Goal: Find specific fact: Find specific fact

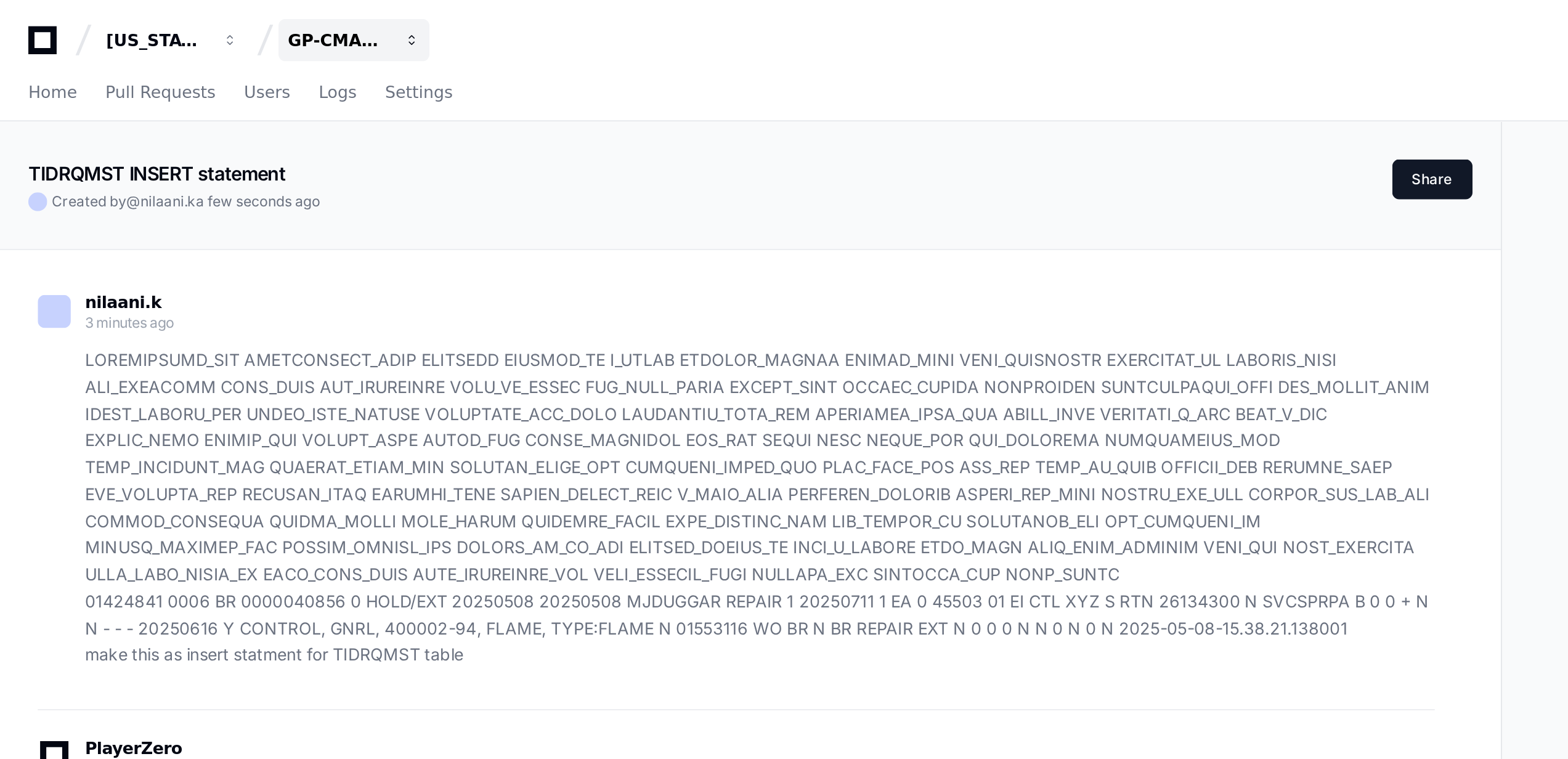
click at [210, 20] on span "button" at bounding box center [215, 20] width 9 height 9
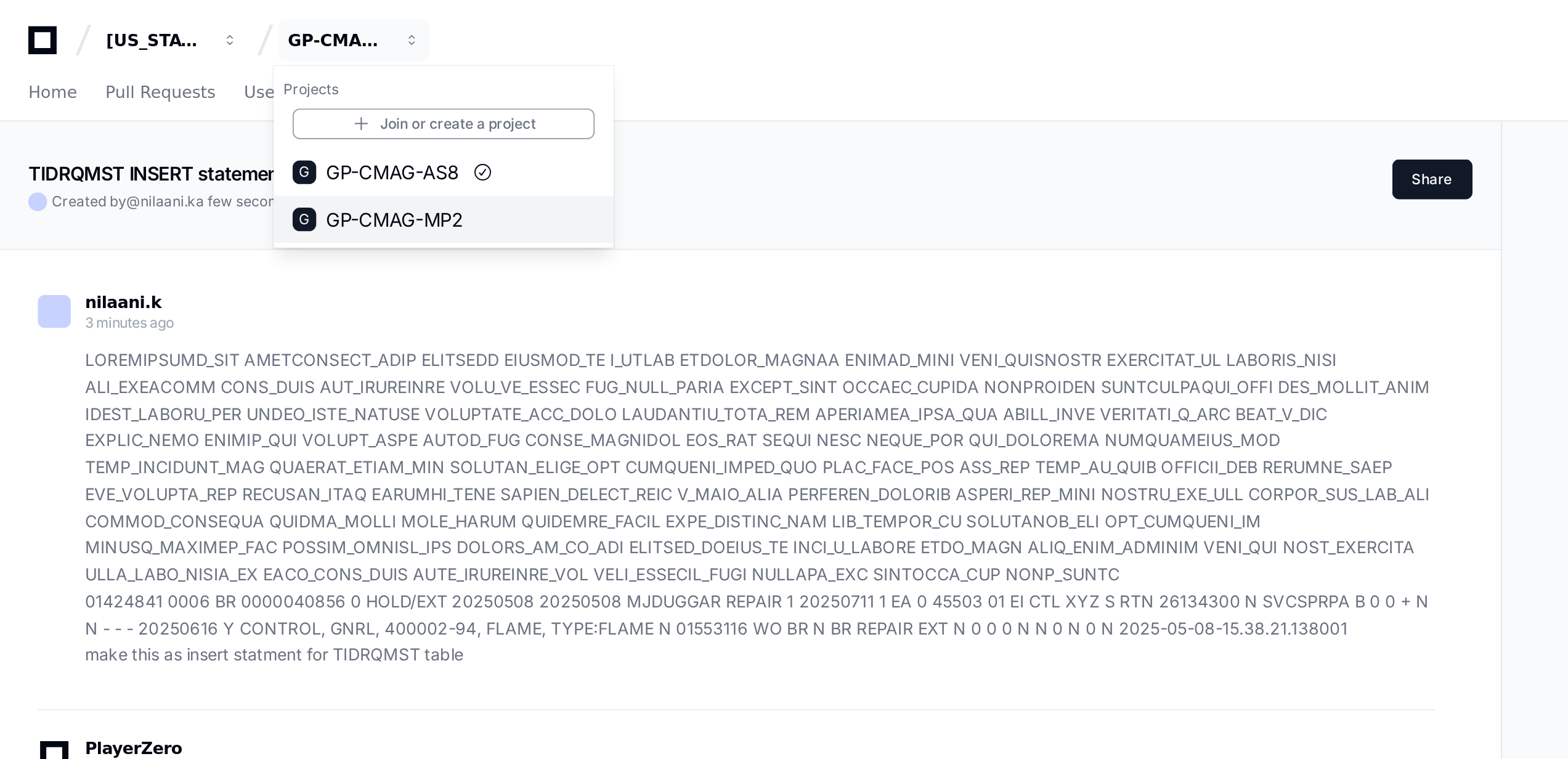
click at [211, 113] on span "GP-CMAG-MP2" at bounding box center [206, 115] width 72 height 15
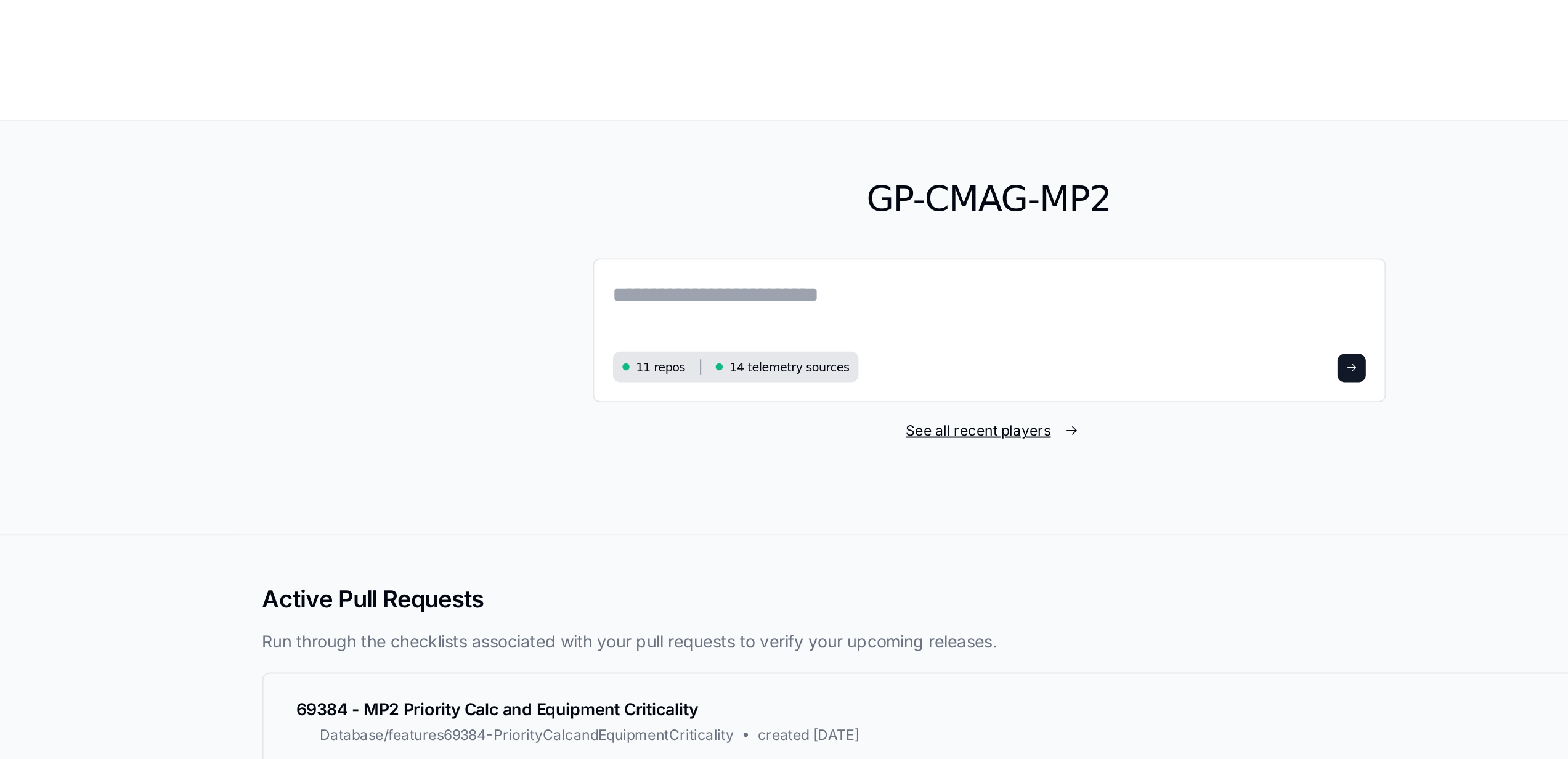
click at [784, 225] on span "See all recent players" at bounding box center [778, 225] width 76 height 10
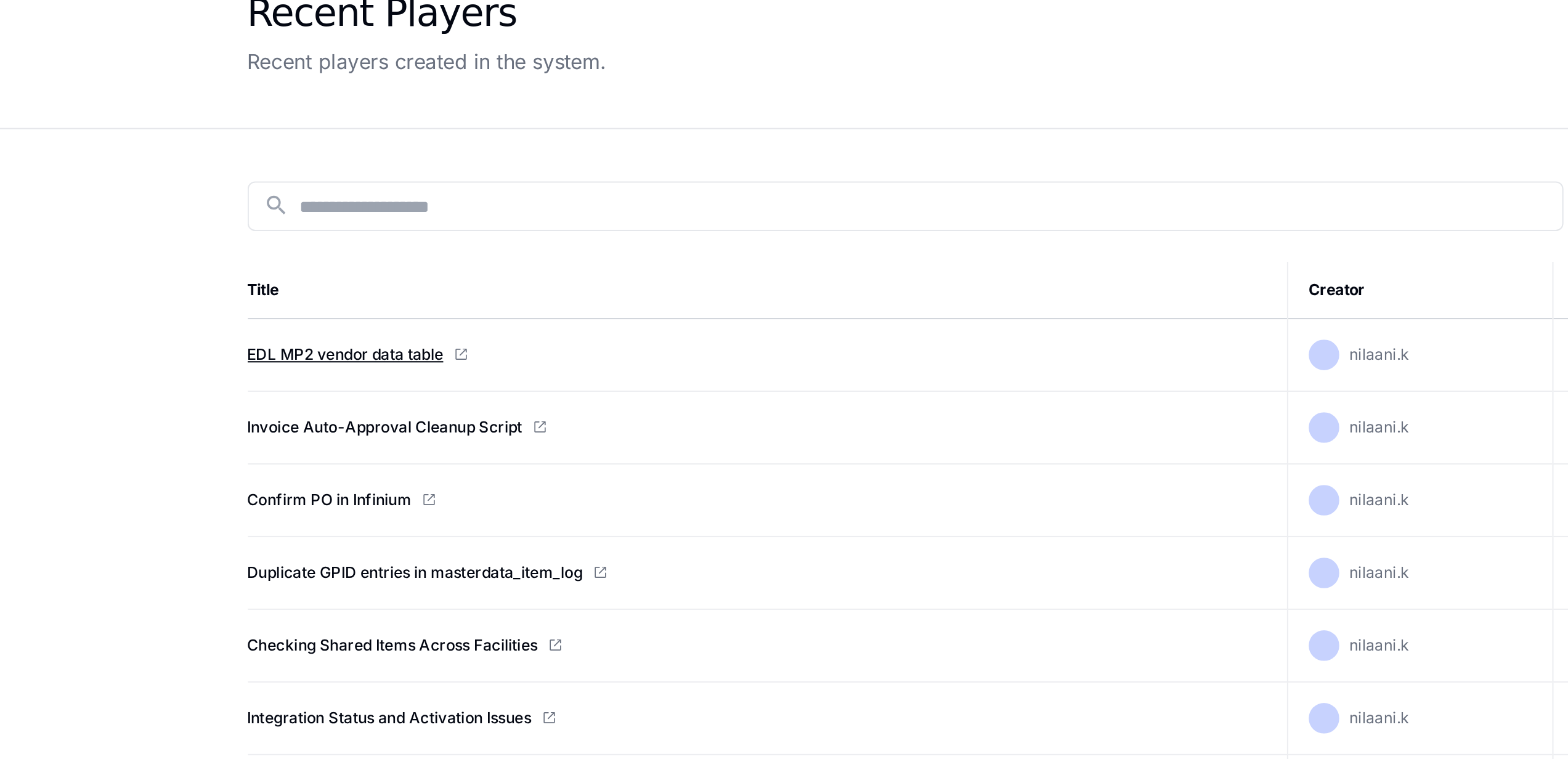
click at [474, 264] on link "EDL MP2 vendor data table" at bounding box center [452, 264] width 95 height 10
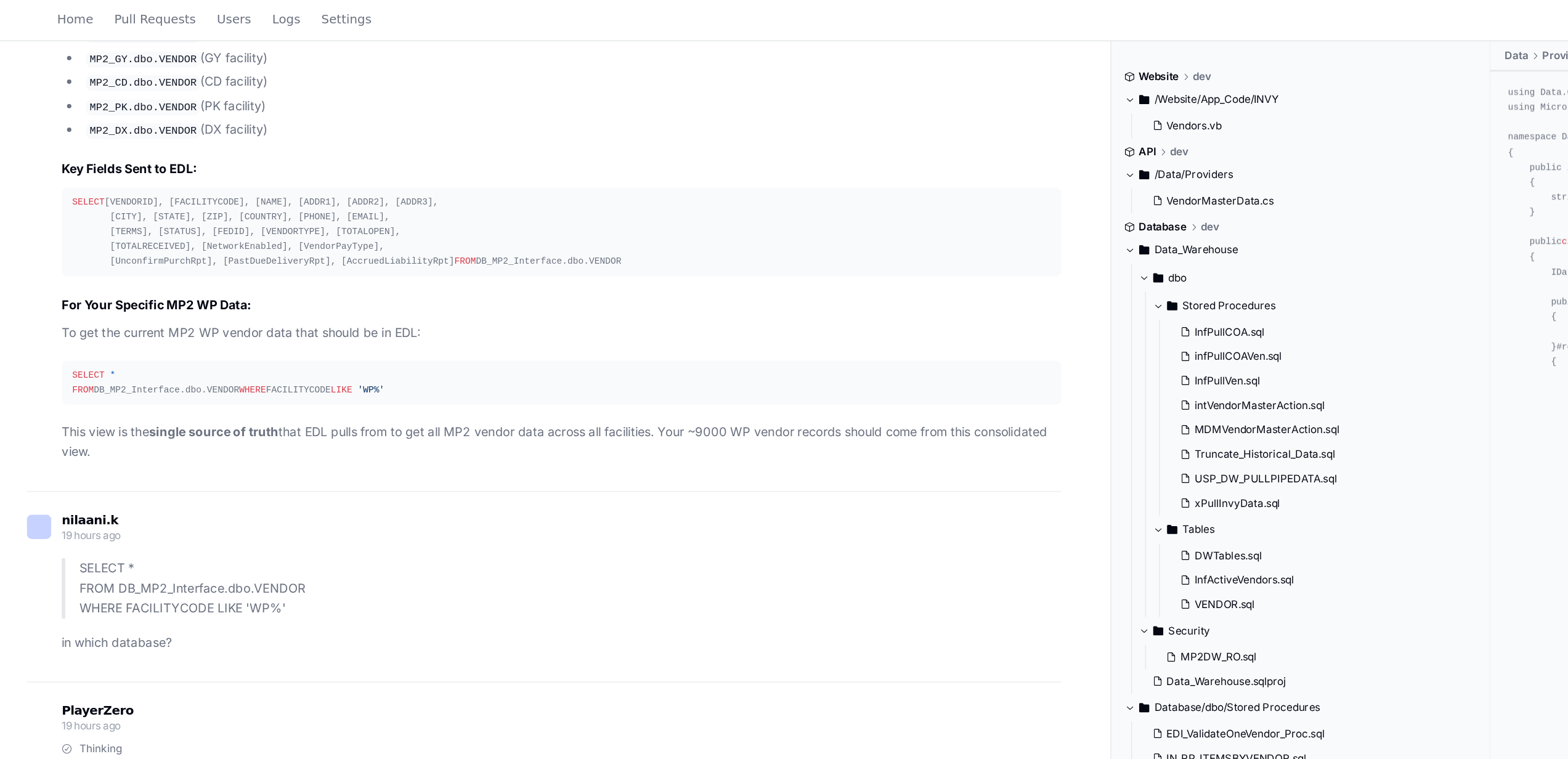
scroll to position [4537, 0]
drag, startPoint x: 156, startPoint y: 292, endPoint x: 156, endPoint y: 262, distance: 30.0
click at [156, 197] on pre "SELECT [VENDORID], [FACILITYCODE], [NAME], [ADDR1], [ADDR2], [ADDR3], [CITY], […" at bounding box center [396, 165] width 705 height 63
drag, startPoint x: 159, startPoint y: 422, endPoint x: 63, endPoint y: 398, distance: 99.0
click at [63, 287] on pre "SELECT * FROM DB_MP2_Interface.dbo.VENDOR WHERE FACILITYCODE LIKE 'WP%'" at bounding box center [396, 272] width 705 height 31
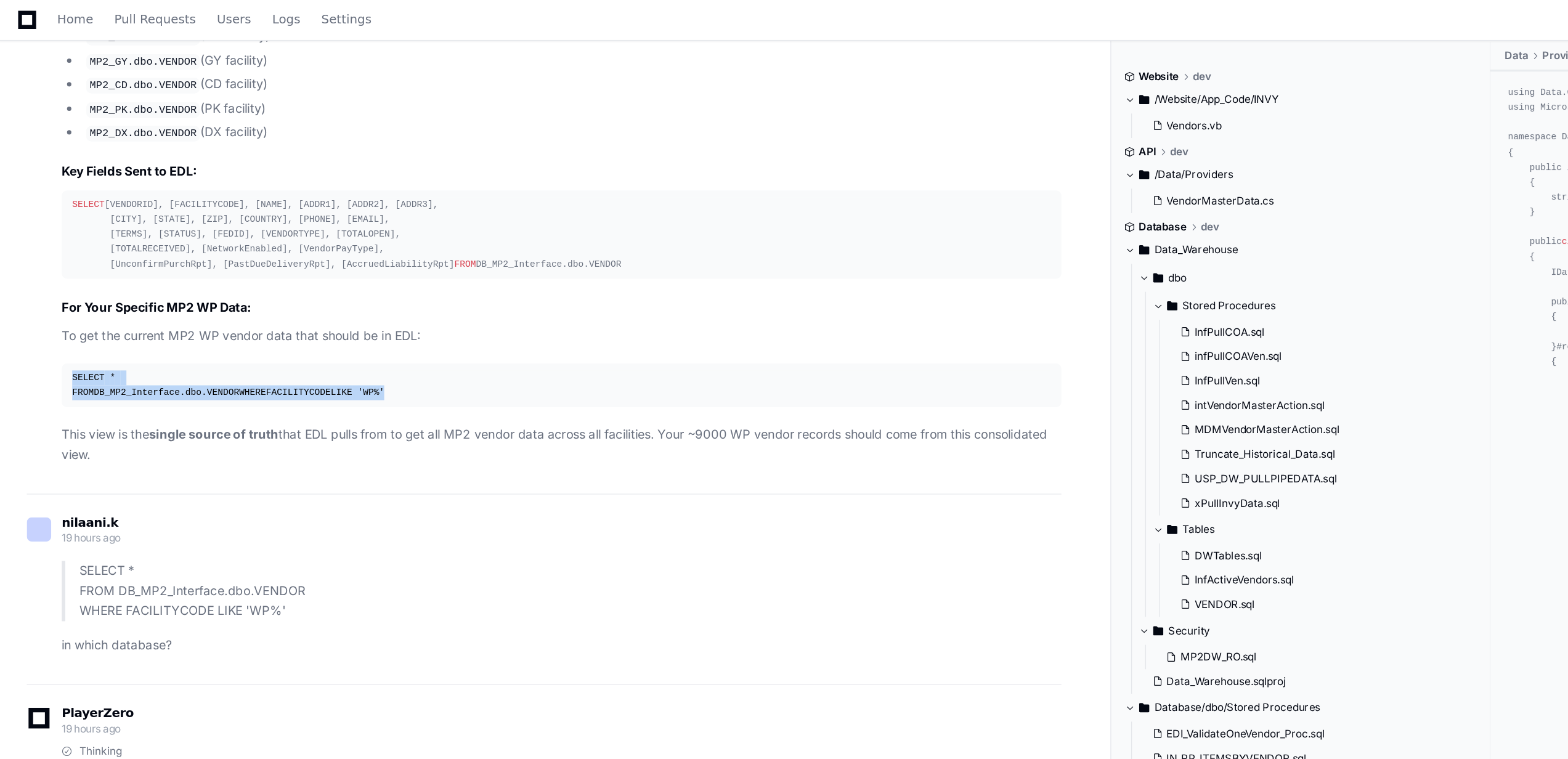
drag, startPoint x: 49, startPoint y: 402, endPoint x: 173, endPoint y: 431, distance: 127.3
click at [173, 287] on pre "SELECT * FROM DB_MP2_Interface.dbo.VENDOR WHERE FACILITYCODE LIKE 'WP%'" at bounding box center [396, 272] width 705 height 31
click at [177, 282] on div "SELECT * FROM DB_MP2_Interface.dbo.VENDOR WHERE FACILITYCODE LIKE 'WP%'" at bounding box center [396, 272] width 690 height 21
drag, startPoint x: 177, startPoint y: 414, endPoint x: 40, endPoint y: 395, distance: 138.3
click at [40, 327] on div "Thinking VENDOR.sql 2 The user is asking for the specific table that sends vend…" at bounding box center [384, 102] width 730 height 450
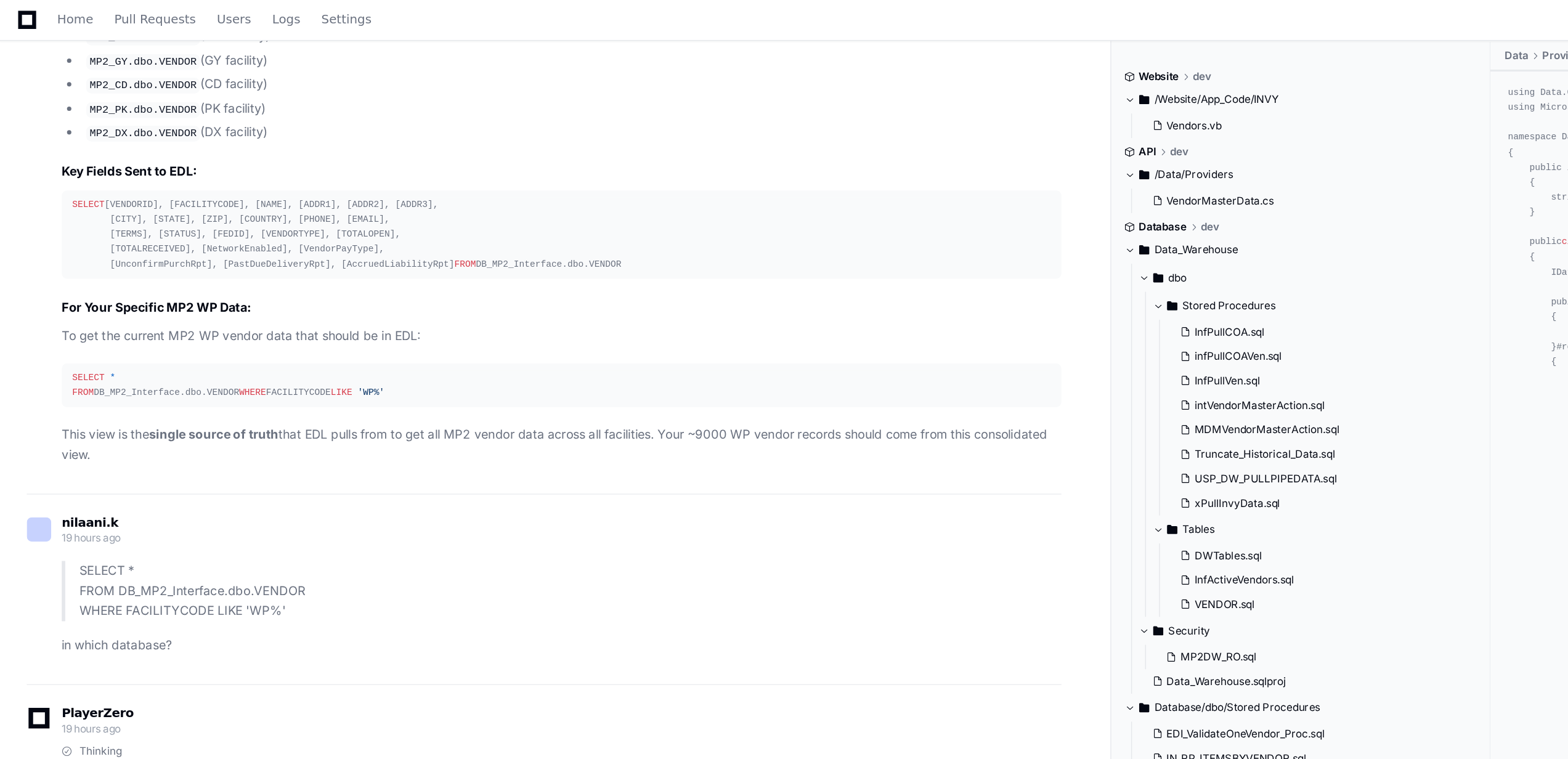
copy div "SELECT * FROM DB_MP2_Interface.dbo.VENDOR"
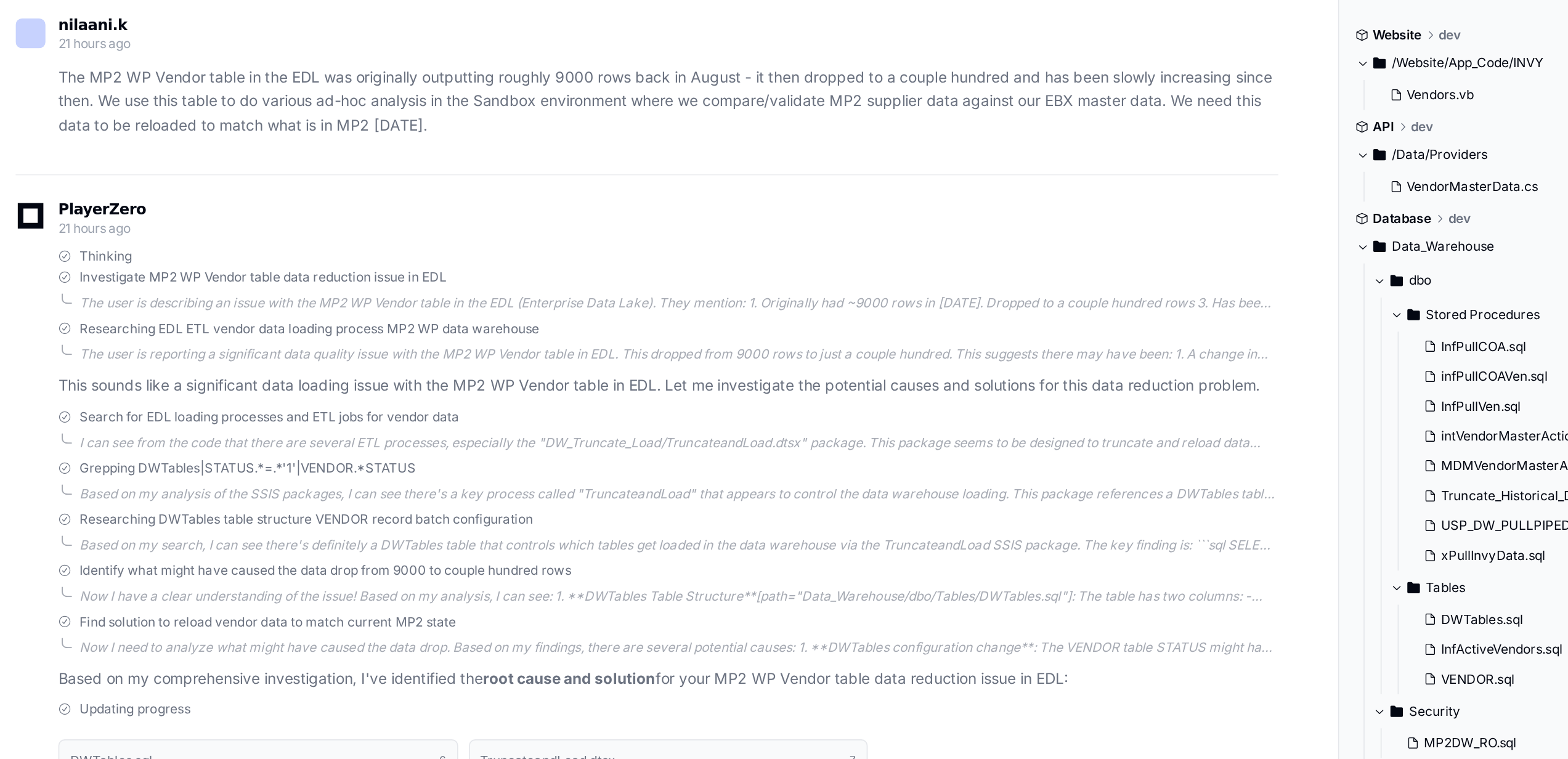
scroll to position [2826, 0]
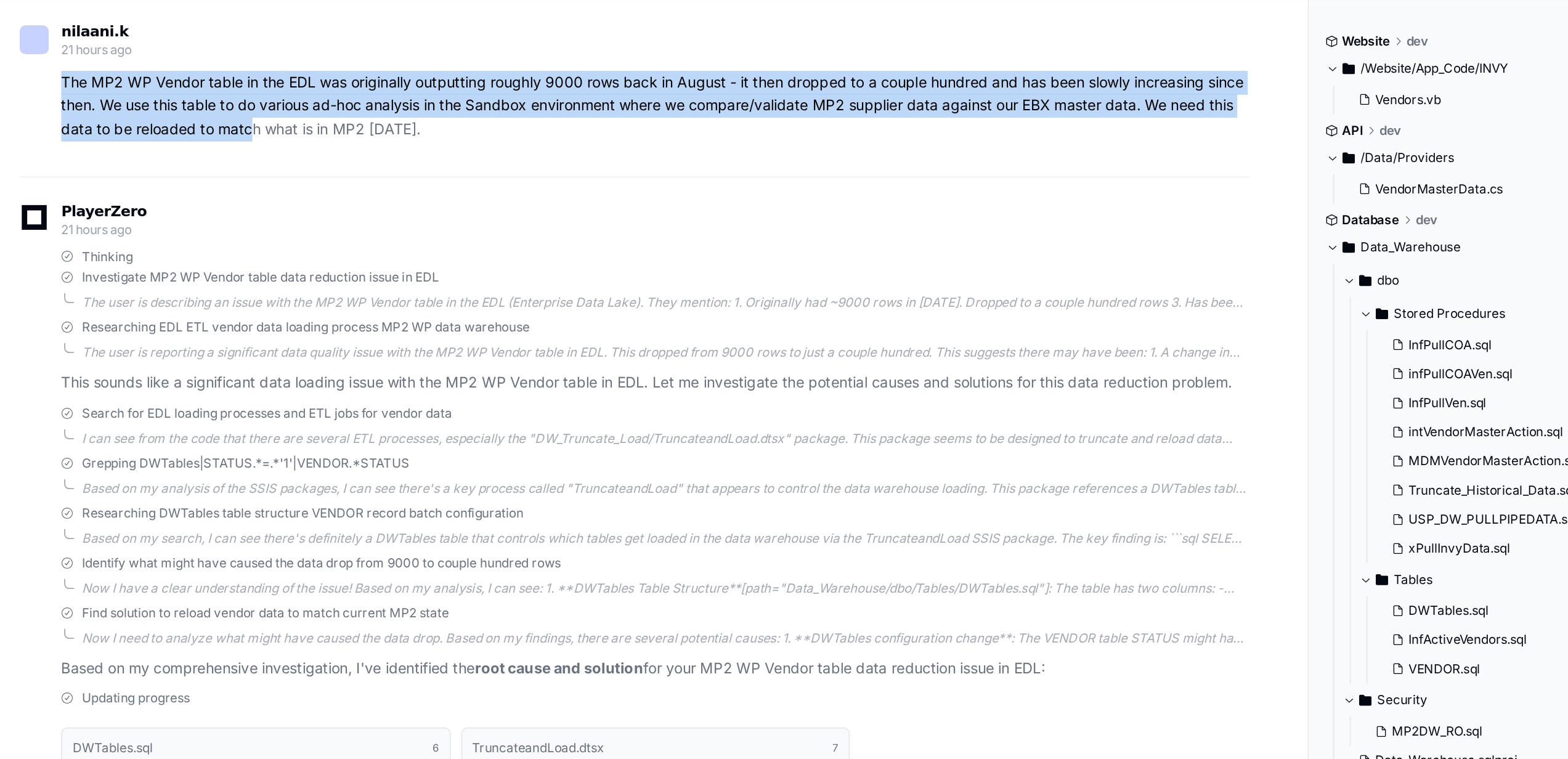
drag, startPoint x: 46, startPoint y: 141, endPoint x: 154, endPoint y: 182, distance: 115.5
click at [154, 134] on div "nilaani.k 21 hours ago The MP2 WP Vendor table in the EDL was originally output…" at bounding box center [384, 81] width 730 height 106
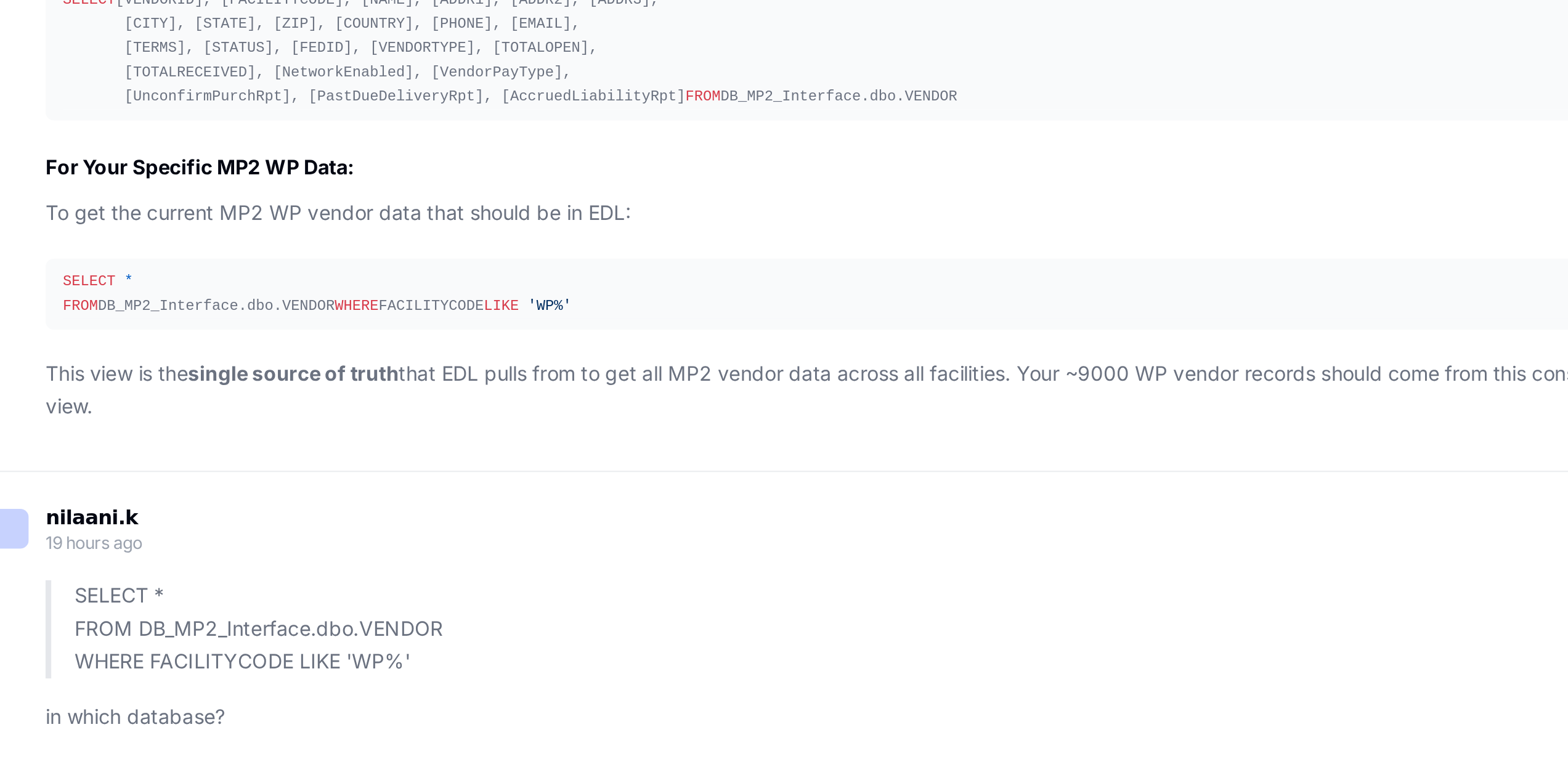
scroll to position [4345, 0]
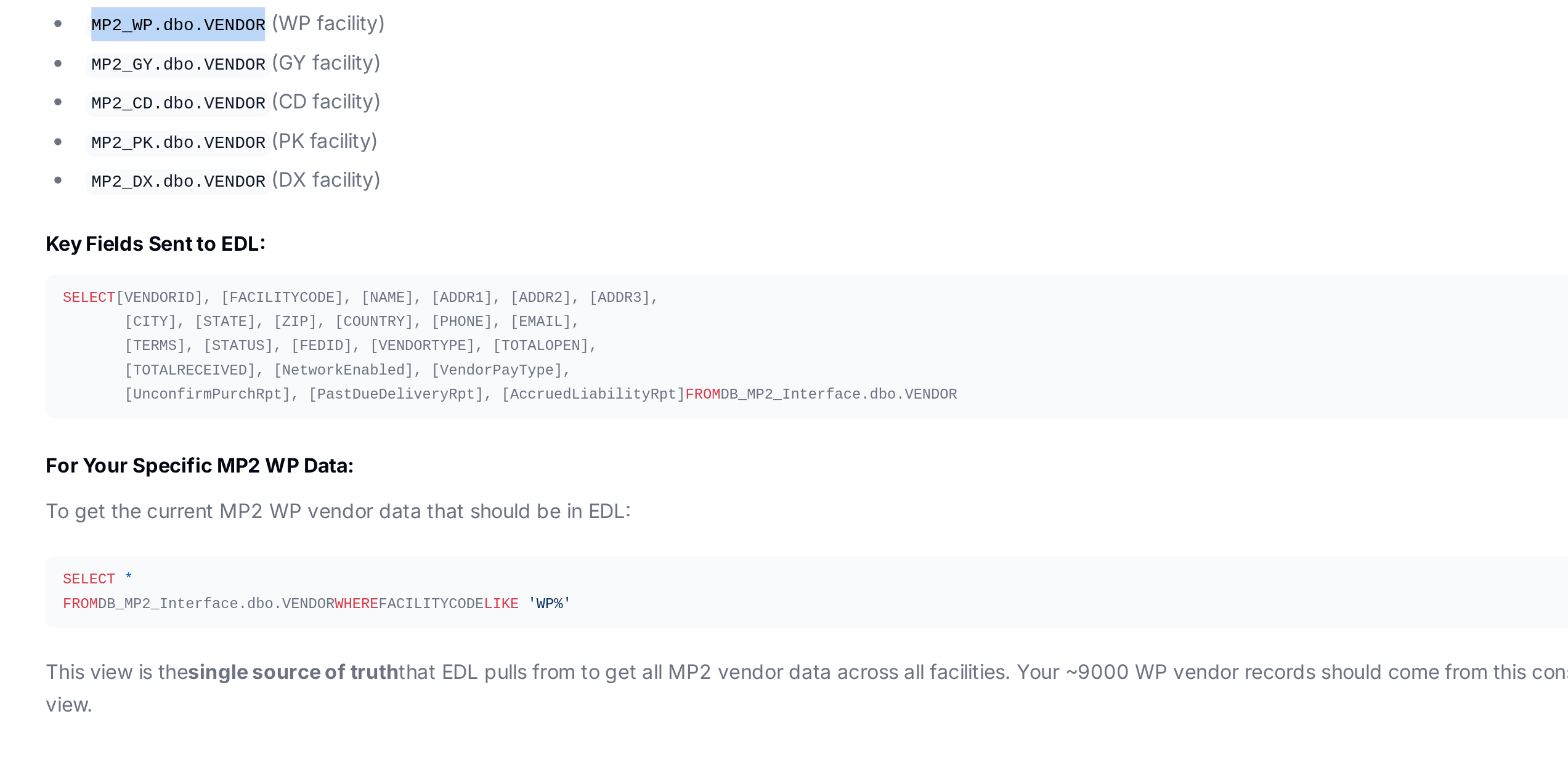
drag, startPoint x: 62, startPoint y: 348, endPoint x: 133, endPoint y: 349, distance: 71.0
click at [133, 224] on code "MP2_WP.dbo.VENDOR" at bounding box center [102, 219] width 80 height 11
copy code "MP2_WP.dbo.VENDOR"
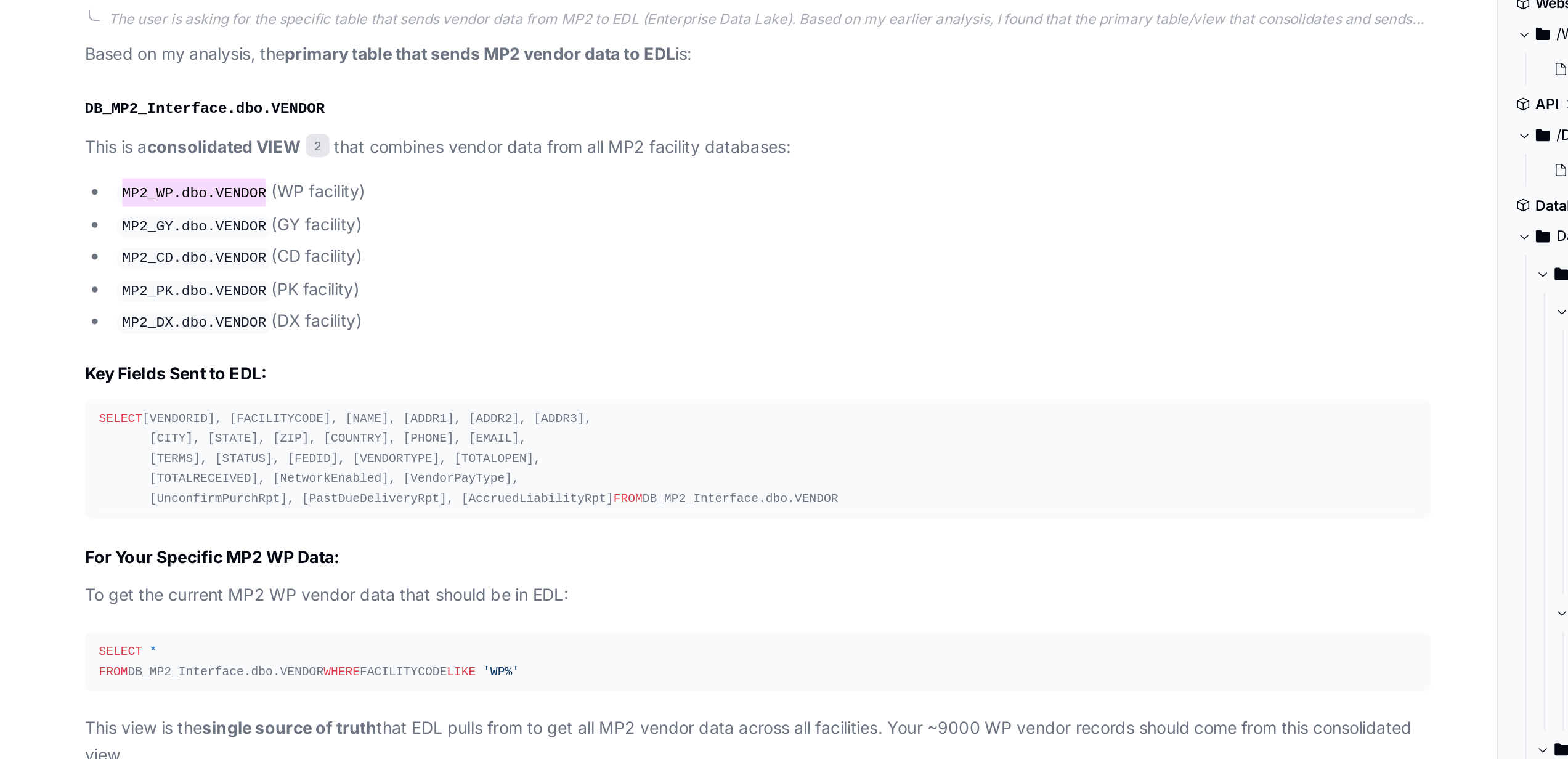
scroll to position [4409, 0]
drag, startPoint x: 43, startPoint y: 237, endPoint x: 158, endPoint y: 237, distance: 115.0
click at [158, 237] on div "Thinking VENDOR.sql 2 The user is asking for the specific table that sends vend…" at bounding box center [384, 229] width 730 height 450
copy code "DB_MP2_Interface.dbo.VENDOR"
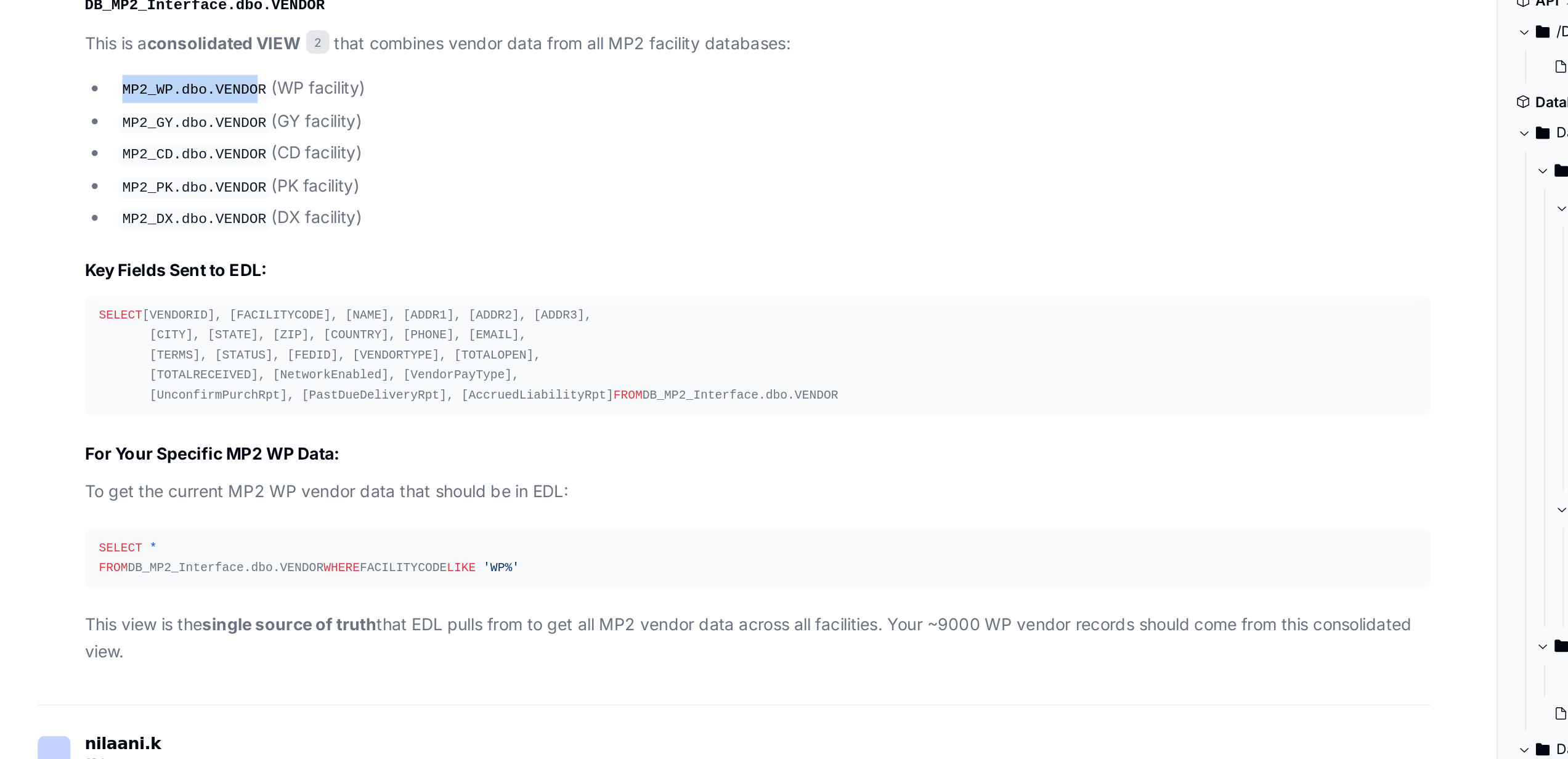
drag, startPoint x: 59, startPoint y: 285, endPoint x: 130, endPoint y: 285, distance: 71.0
click at [130, 160] on li "MP2_WP.dbo.VENDOR (WP facility)" at bounding box center [404, 153] width 691 height 15
drag, startPoint x: 130, startPoint y: 285, endPoint x: 64, endPoint y: 283, distance: 66.0
click at [64, 160] on li "MP2_WP.dbo.VENDOR (WP facility)" at bounding box center [404, 153] width 691 height 15
copy code "MP2_WP.dbo.VENDOR"
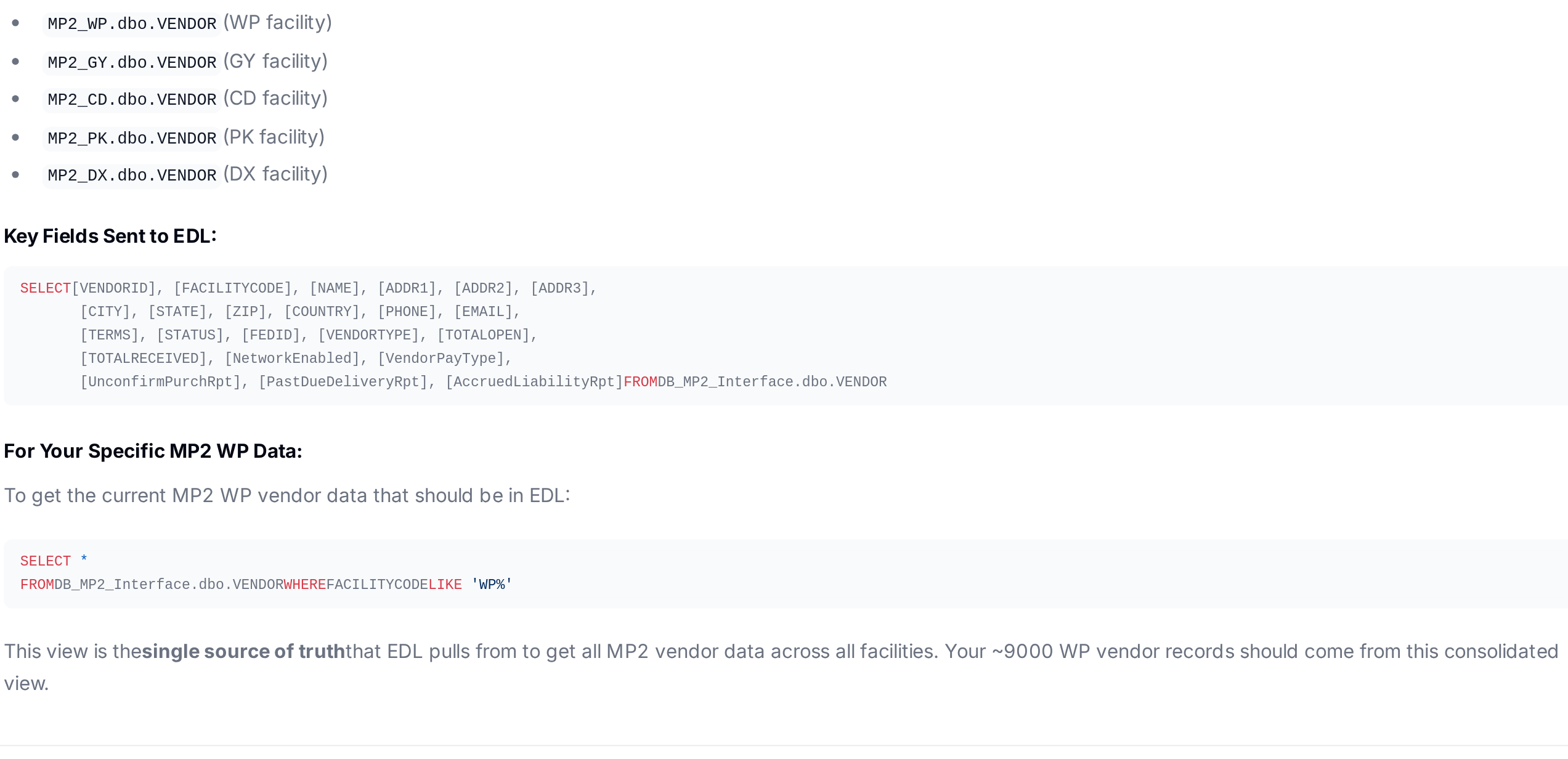
click at [300, 228] on li "MP2_DX.dbo.VENDOR (DX facility)" at bounding box center [404, 221] width 691 height 15
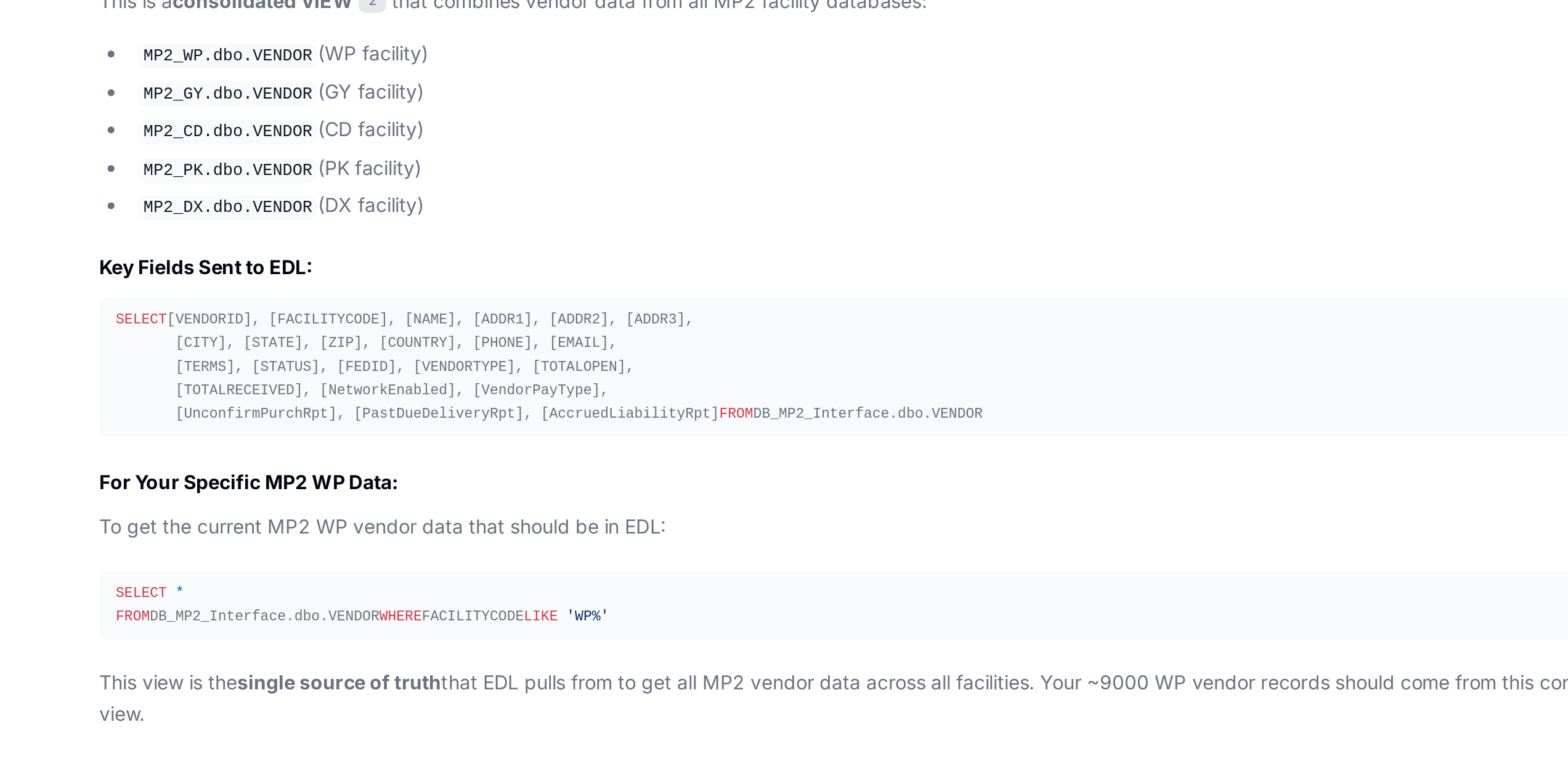
drag, startPoint x: 137, startPoint y: 211, endPoint x: 221, endPoint y: 345, distance: 158.2
click at [221, 345] on article "Based on my analysis, the primary table that sends MP2 vendor data to EDL is: D…" at bounding box center [396, 264] width 705 height 381
copy article "the primary table that sends MP2 vendor data to EDL is: DB_MP2_Interface.dbo.VE…"
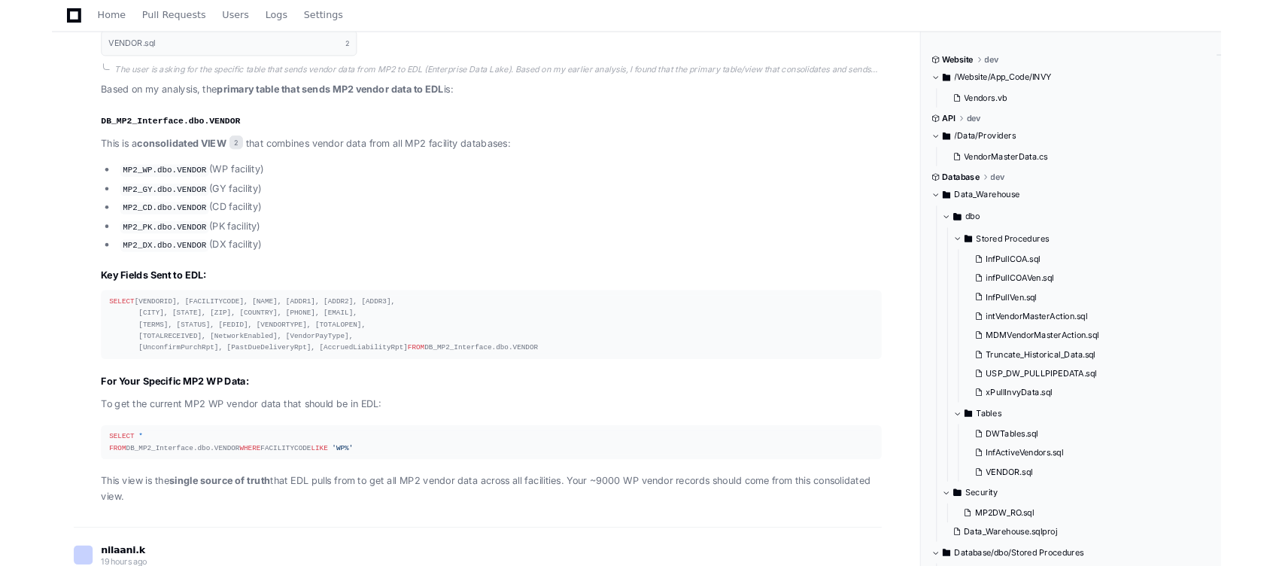
scroll to position [5386, 0]
